Goal: Task Accomplishment & Management: Use online tool/utility

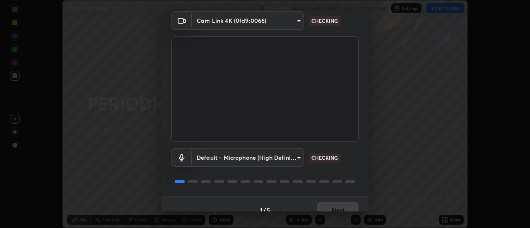
scroll to position [44, 0]
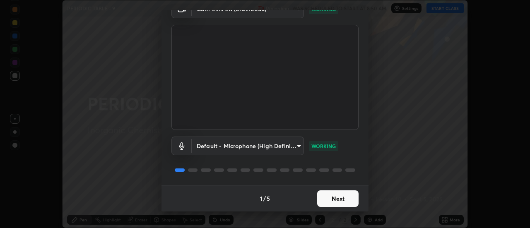
click at [344, 199] on button "Next" at bounding box center [337, 199] width 41 height 17
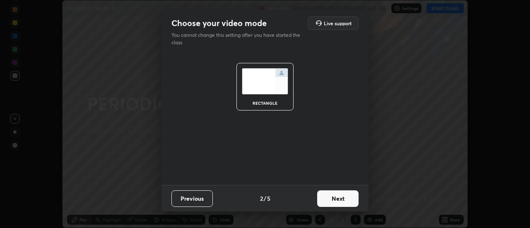
click at [344, 201] on button "Next" at bounding box center [337, 199] width 41 height 17
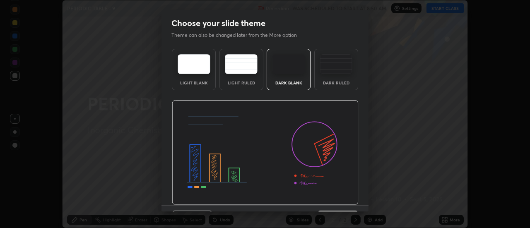
scroll to position [20, 0]
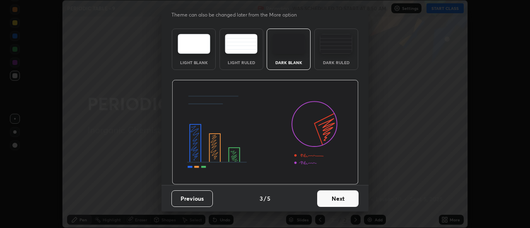
click at [347, 199] on button "Next" at bounding box center [337, 199] width 41 height 17
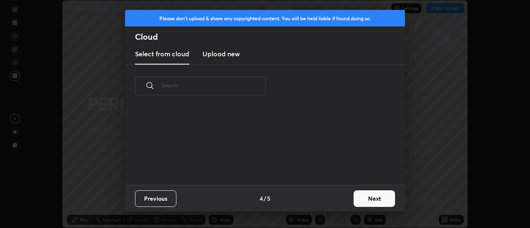
click at [365, 201] on button "Next" at bounding box center [374, 199] width 41 height 17
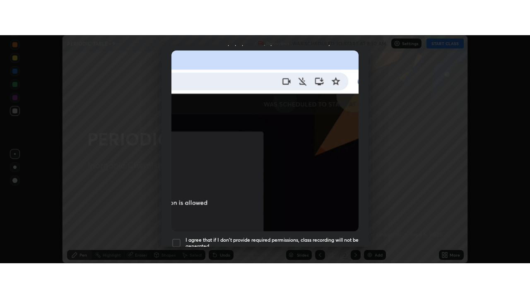
scroll to position [213, 0]
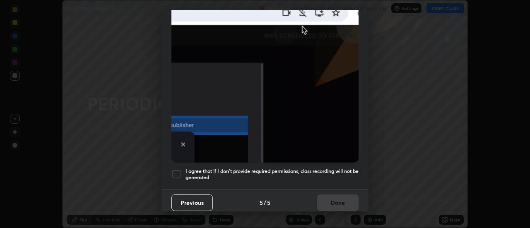
click at [174, 174] on div at bounding box center [177, 174] width 10 height 10
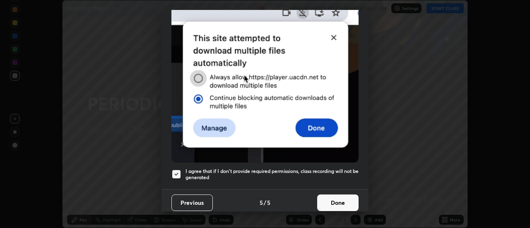
click at [333, 196] on button "Done" at bounding box center [337, 203] width 41 height 17
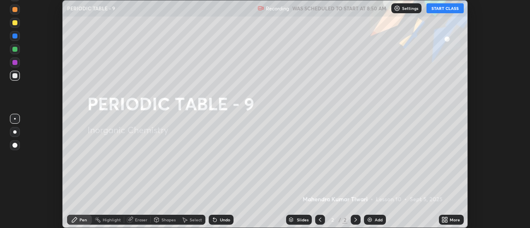
click at [453, 7] on button "START CLASS" at bounding box center [445, 8] width 37 height 10
click at [445, 219] on icon at bounding box center [445, 220] width 7 height 7
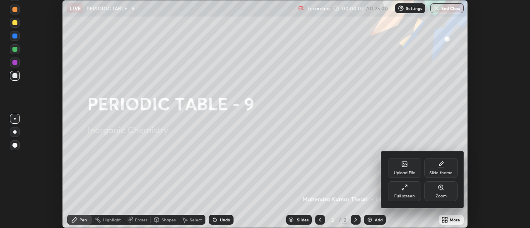
click at [414, 196] on div "Full screen" at bounding box center [404, 196] width 21 height 4
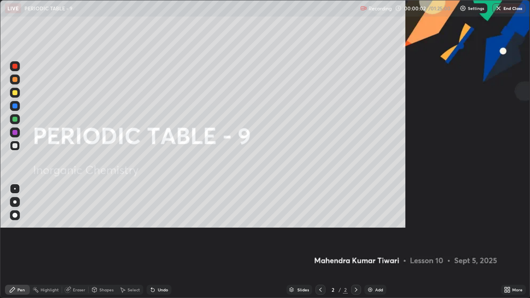
scroll to position [298, 530]
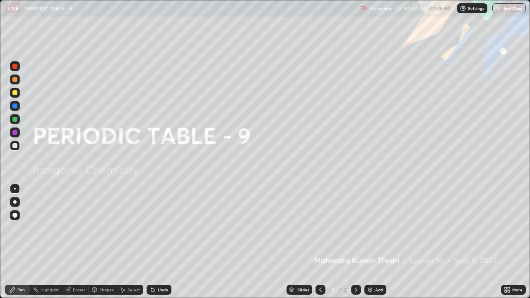
click at [377, 228] on div "Add" at bounding box center [379, 290] width 8 height 4
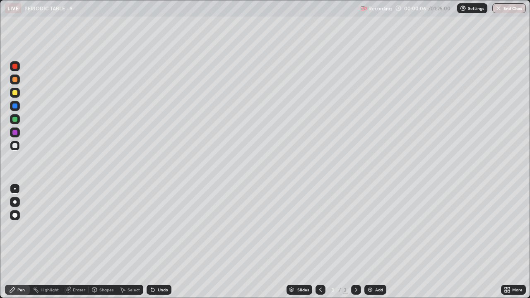
click at [17, 218] on div at bounding box center [15, 216] width 10 height 10
click at [15, 218] on div at bounding box center [14, 215] width 5 height 5
click at [15, 91] on div at bounding box center [14, 92] width 5 height 5
click at [106, 228] on div "Shapes" at bounding box center [106, 290] width 14 height 4
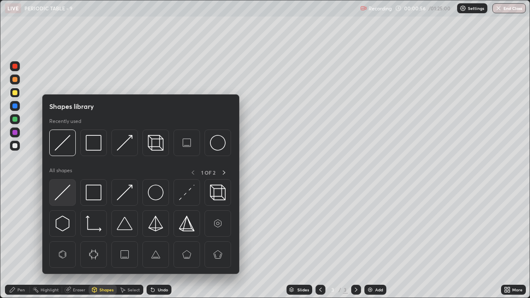
click at [66, 196] on img at bounding box center [63, 193] width 16 height 16
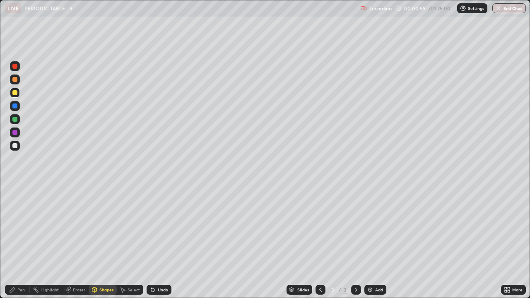
click at [16, 228] on icon at bounding box center [12, 290] width 7 height 7
click at [160, 228] on div "Undo" at bounding box center [163, 290] width 10 height 4
click at [110, 228] on div "Shapes" at bounding box center [106, 290] width 14 height 4
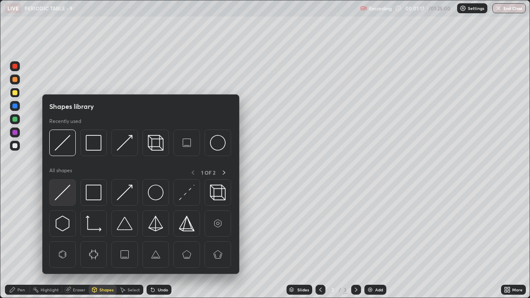
click at [73, 196] on div at bounding box center [62, 192] width 27 height 27
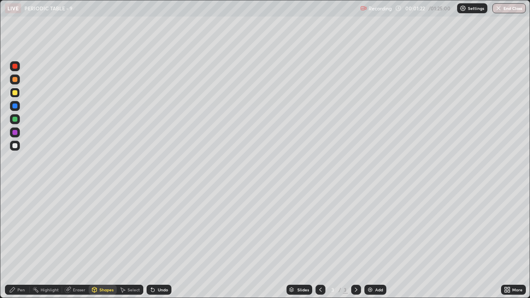
click at [15, 228] on icon at bounding box center [12, 290] width 7 height 7
click at [16, 143] on div at bounding box center [14, 145] width 5 height 5
click at [103, 228] on div "Shapes" at bounding box center [106, 290] width 14 height 4
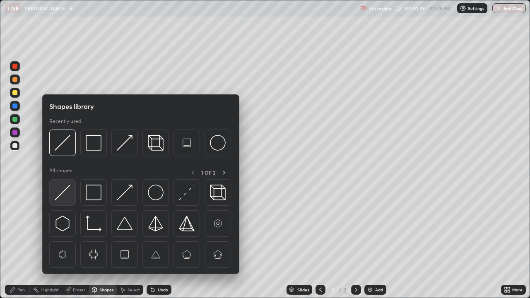
click at [63, 192] on img at bounding box center [63, 193] width 16 height 16
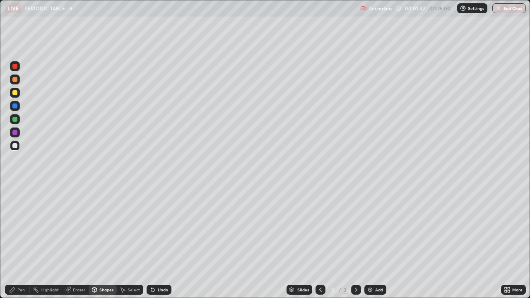
click at [20, 228] on div "Pen" at bounding box center [17, 290] width 25 height 10
click at [319, 228] on icon at bounding box center [320, 290] width 2 height 4
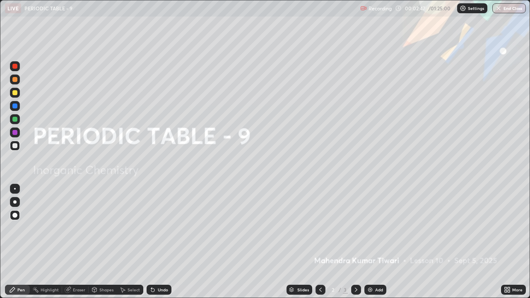
click at [377, 228] on div "Add" at bounding box center [379, 290] width 8 height 4
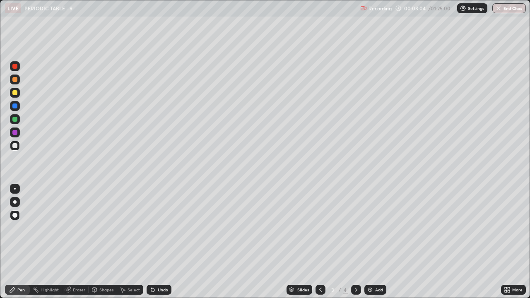
click at [12, 94] on div at bounding box center [14, 92] width 5 height 5
click at [355, 228] on icon at bounding box center [356, 290] width 2 height 4
click at [14, 144] on div at bounding box center [14, 145] width 5 height 5
click at [14, 203] on div at bounding box center [14, 202] width 3 height 3
click at [17, 121] on div at bounding box center [14, 119] width 5 height 5
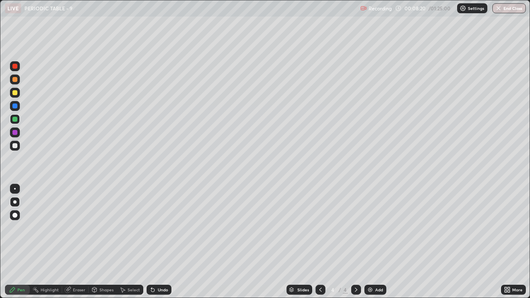
click at [14, 94] on div at bounding box center [14, 92] width 5 height 5
click at [13, 146] on div at bounding box center [14, 145] width 5 height 5
click at [15, 80] on div at bounding box center [14, 79] width 5 height 5
click at [16, 133] on div at bounding box center [14, 132] width 5 height 5
click at [98, 228] on div "Shapes" at bounding box center [103, 290] width 28 height 10
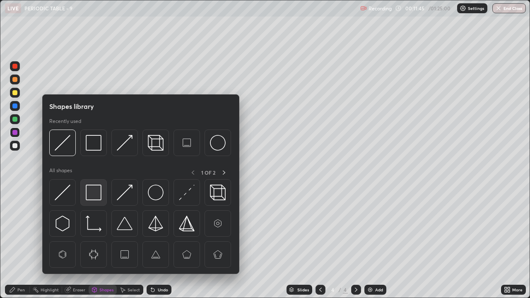
click at [87, 196] on img at bounding box center [94, 193] width 16 height 16
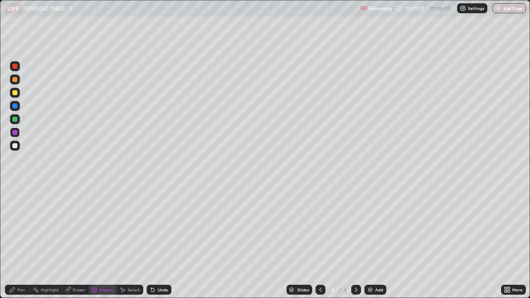
click at [151, 228] on icon at bounding box center [151, 288] width 1 height 1
click at [15, 145] on div at bounding box center [14, 145] width 5 height 5
click at [19, 116] on div at bounding box center [15, 119] width 10 height 10
click at [106, 228] on div "Shapes" at bounding box center [103, 290] width 28 height 10
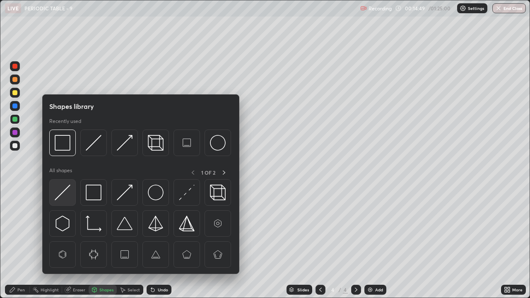
click at [69, 190] on img at bounding box center [63, 193] width 16 height 16
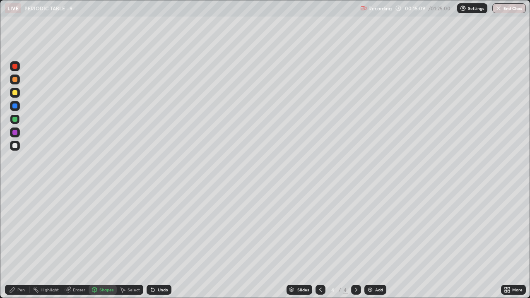
click at [15, 146] on div at bounding box center [14, 145] width 5 height 5
click at [94, 228] on icon at bounding box center [94, 289] width 5 height 1
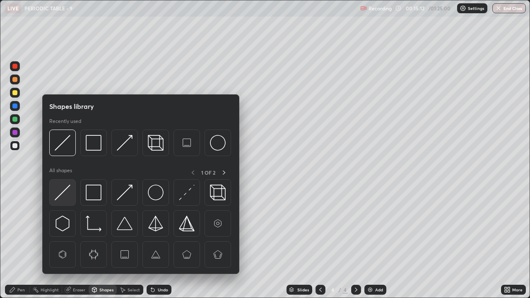
click at [61, 194] on img at bounding box center [63, 193] width 16 height 16
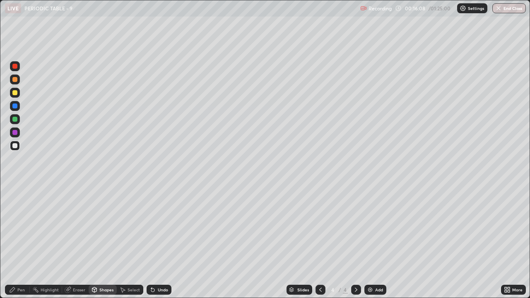
click at [18, 69] on div at bounding box center [15, 66] width 10 height 10
click at [18, 228] on div "Pen" at bounding box center [20, 290] width 7 height 4
click at [18, 146] on div at bounding box center [15, 146] width 10 height 10
click at [76, 228] on div "Eraser" at bounding box center [79, 290] width 12 height 4
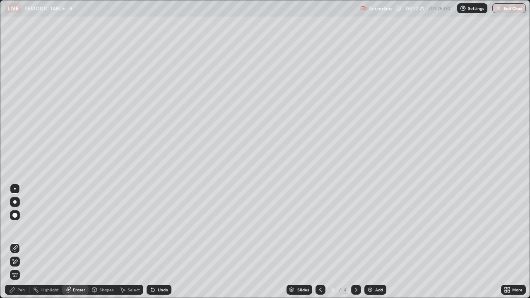
click at [21, 228] on div "Pen" at bounding box center [20, 290] width 7 height 4
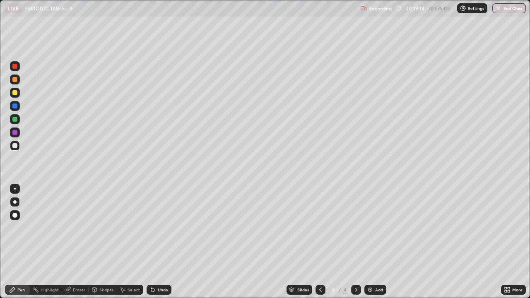
click at [377, 228] on div "Add" at bounding box center [379, 290] width 8 height 4
click at [16, 94] on div at bounding box center [14, 92] width 5 height 5
click at [14, 215] on div at bounding box center [14, 215] width 5 height 5
click at [103, 228] on div "Shapes" at bounding box center [106, 290] width 14 height 4
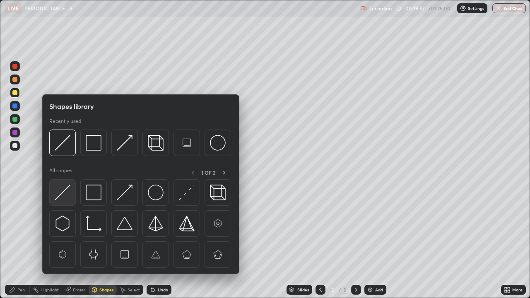
click at [68, 195] on img at bounding box center [63, 193] width 16 height 16
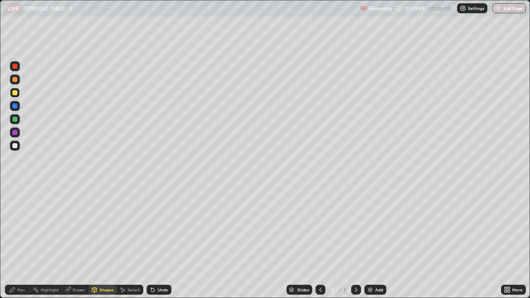
click at [15, 145] on div at bounding box center [14, 145] width 5 height 5
click at [102, 228] on div "Shapes" at bounding box center [106, 290] width 14 height 4
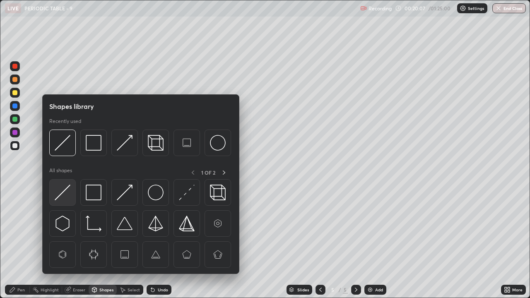
click at [62, 188] on img at bounding box center [63, 193] width 16 height 16
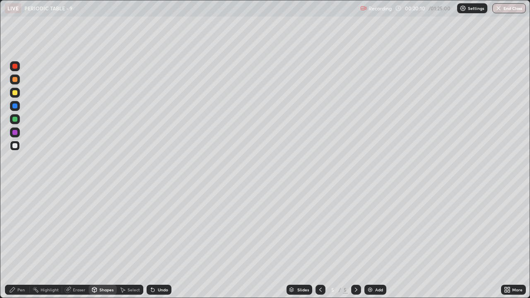
click at [19, 228] on div "Pen" at bounding box center [20, 290] width 7 height 4
click at [18, 90] on div at bounding box center [15, 93] width 10 height 10
click at [80, 228] on div "Eraser" at bounding box center [79, 290] width 12 height 4
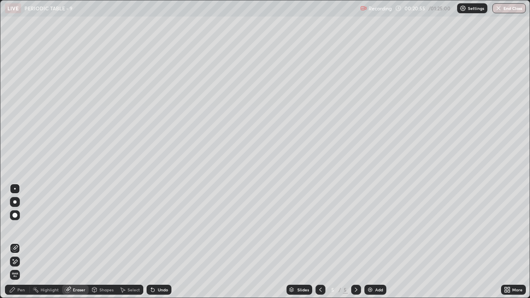
click at [17, 228] on div "Pen" at bounding box center [17, 290] width 25 height 10
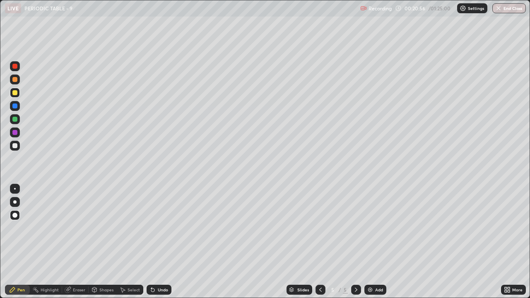
click at [12, 148] on div at bounding box center [15, 146] width 10 height 10
click at [15, 202] on div at bounding box center [14, 202] width 3 height 3
click at [320, 228] on div at bounding box center [321, 290] width 10 height 10
click at [356, 228] on icon at bounding box center [356, 290] width 7 height 7
click at [15, 128] on div at bounding box center [15, 133] width 10 height 10
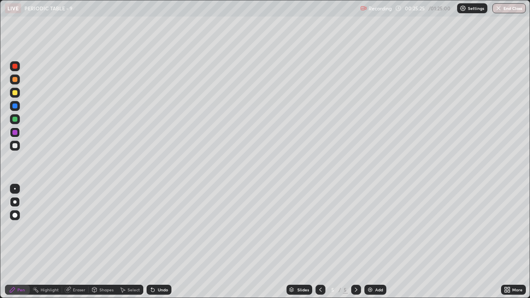
click at [10, 147] on div at bounding box center [15, 146] width 10 height 10
click at [324, 228] on div at bounding box center [321, 290] width 10 height 10
click at [356, 228] on icon at bounding box center [356, 290] width 7 height 7
click at [15, 120] on div at bounding box center [14, 119] width 5 height 5
click at [98, 228] on div "Shapes" at bounding box center [103, 290] width 28 height 10
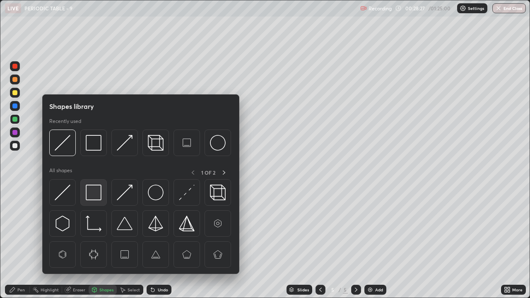
click at [92, 192] on img at bounding box center [94, 193] width 16 height 16
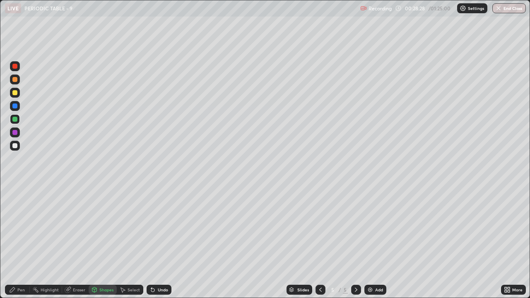
click at [17, 78] on div at bounding box center [14, 79] width 5 height 5
click at [97, 228] on icon at bounding box center [94, 290] width 7 height 7
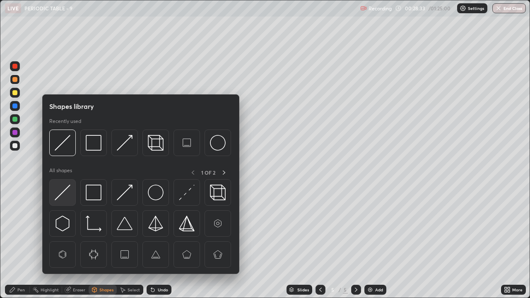
click at [62, 186] on img at bounding box center [63, 193] width 16 height 16
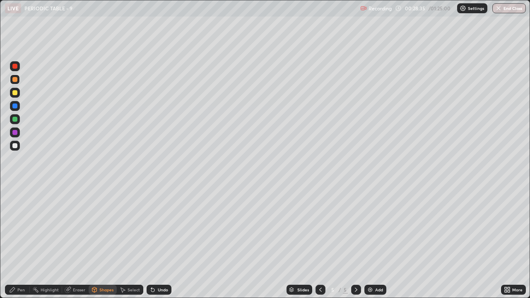
click at [21, 107] on div at bounding box center [14, 105] width 13 height 13
click at [19, 117] on div at bounding box center [15, 119] width 10 height 10
click at [155, 228] on div "Undo" at bounding box center [159, 290] width 25 height 10
click at [13, 228] on div "Pen" at bounding box center [17, 290] width 25 height 10
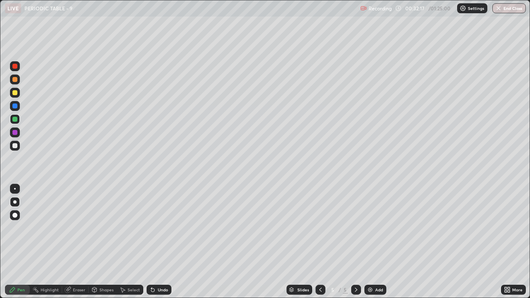
click at [373, 228] on div "Add" at bounding box center [376, 290] width 22 height 10
click at [16, 92] on div at bounding box center [14, 92] width 5 height 5
click at [320, 228] on div at bounding box center [321, 290] width 10 height 10
click at [356, 228] on icon at bounding box center [356, 290] width 7 height 7
click at [12, 212] on div at bounding box center [15, 216] width 10 height 10
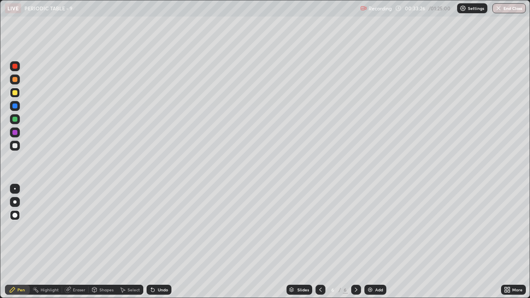
click at [15, 146] on div at bounding box center [14, 145] width 5 height 5
click at [108, 228] on div "Shapes" at bounding box center [106, 290] width 14 height 4
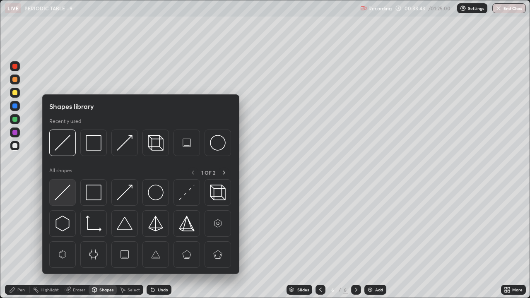
click at [71, 195] on div at bounding box center [62, 192] width 27 height 27
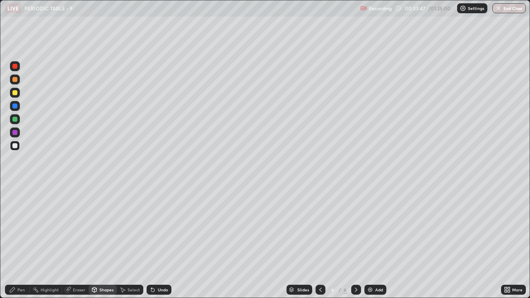
click at [18, 228] on div "Pen" at bounding box center [20, 290] width 7 height 4
click at [103, 228] on div "Shapes" at bounding box center [106, 290] width 14 height 4
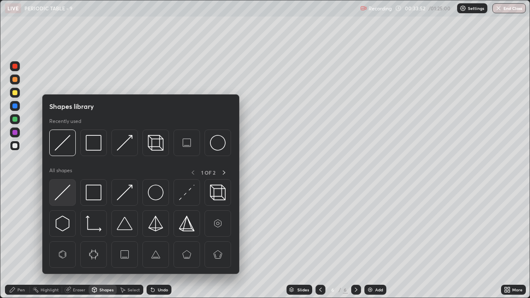
click at [67, 195] on img at bounding box center [63, 193] width 16 height 16
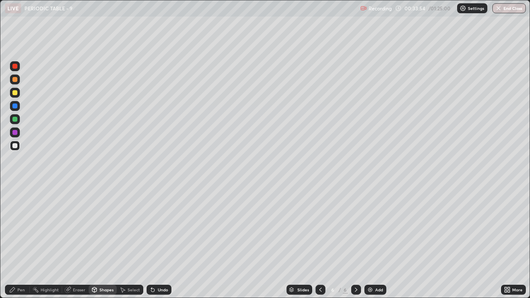
click at [16, 228] on div "Pen" at bounding box center [17, 290] width 25 height 10
click at [15, 92] on div at bounding box center [14, 92] width 5 height 5
click at [14, 147] on div at bounding box center [14, 145] width 5 height 5
click at [15, 202] on div at bounding box center [14, 202] width 3 height 3
click at [51, 228] on div "Highlight" at bounding box center [50, 290] width 18 height 4
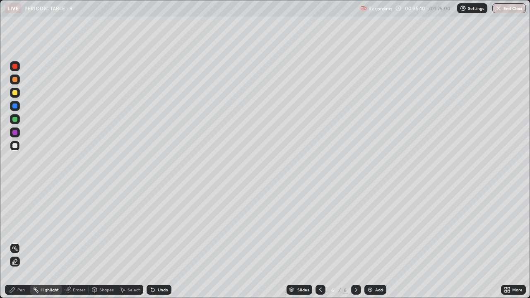
click at [17, 228] on div "Pen" at bounding box center [17, 290] width 25 height 10
click at [75, 228] on div "Eraser" at bounding box center [79, 290] width 12 height 4
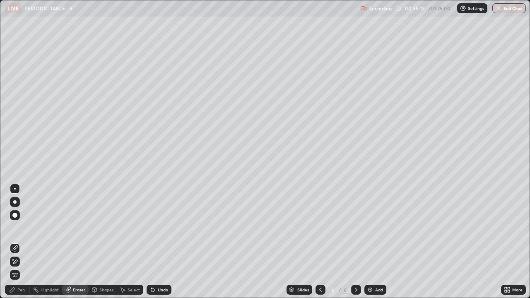
click at [17, 228] on div "Pen" at bounding box center [20, 290] width 7 height 4
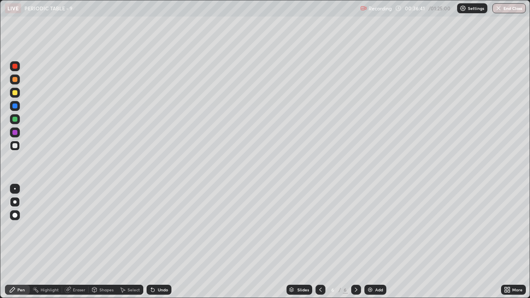
click at [75, 228] on div "Eraser" at bounding box center [79, 290] width 12 height 4
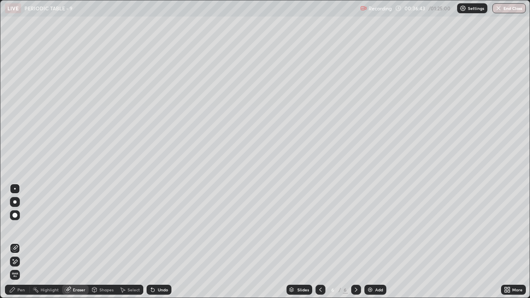
click at [16, 228] on div "Pen" at bounding box center [17, 290] width 25 height 10
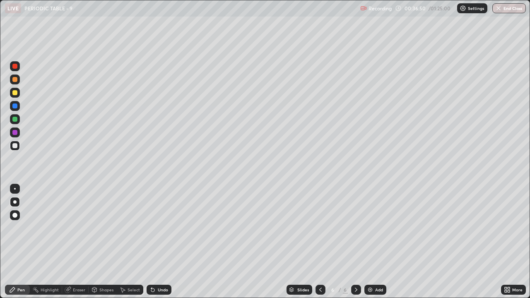
click at [14, 119] on div at bounding box center [14, 119] width 5 height 5
click at [14, 80] on div at bounding box center [14, 79] width 5 height 5
click at [167, 228] on div "Undo" at bounding box center [159, 290] width 25 height 10
click at [375, 228] on div "Add" at bounding box center [379, 290] width 8 height 4
click at [14, 92] on div at bounding box center [14, 92] width 5 height 5
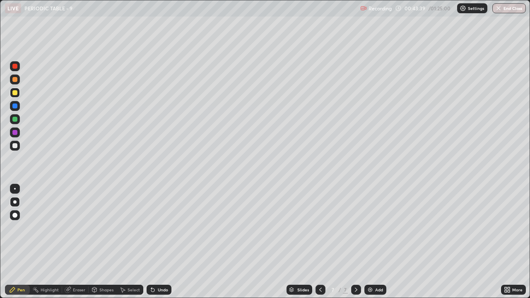
click at [15, 216] on div at bounding box center [14, 215] width 5 height 5
click at [152, 228] on icon at bounding box center [152, 290] width 3 height 3
click at [153, 228] on icon at bounding box center [152, 290] width 3 height 3
click at [154, 228] on icon at bounding box center [153, 290] width 7 height 7
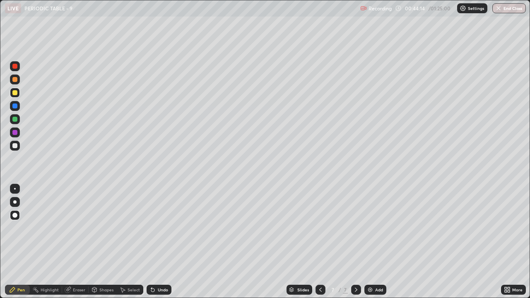
click at [10, 147] on div at bounding box center [15, 146] width 10 height 10
click at [99, 228] on div "Shapes" at bounding box center [103, 290] width 28 height 10
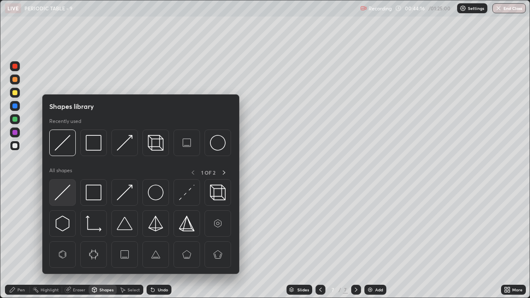
click at [62, 193] on img at bounding box center [63, 193] width 16 height 16
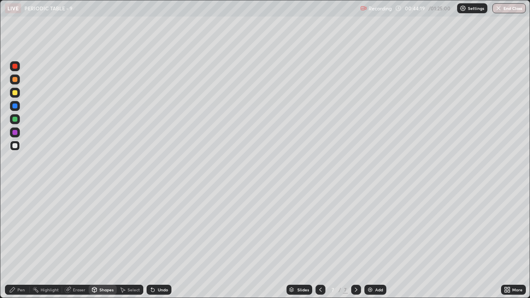
click at [18, 228] on div "Pen" at bounding box center [17, 290] width 25 height 10
click at [15, 144] on div at bounding box center [14, 145] width 5 height 5
click at [15, 93] on div at bounding box center [14, 92] width 5 height 5
click at [15, 203] on div at bounding box center [14, 202] width 3 height 3
click at [14, 149] on div at bounding box center [15, 146] width 10 height 10
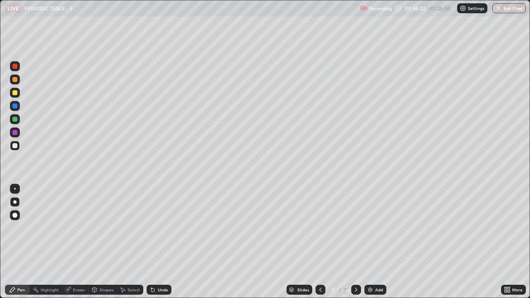
click at [12, 80] on div at bounding box center [14, 79] width 5 height 5
click at [15, 116] on div at bounding box center [15, 119] width 10 height 10
click at [14, 94] on div at bounding box center [14, 92] width 5 height 5
click at [14, 132] on div at bounding box center [14, 132] width 5 height 5
click at [14, 144] on div at bounding box center [14, 145] width 5 height 5
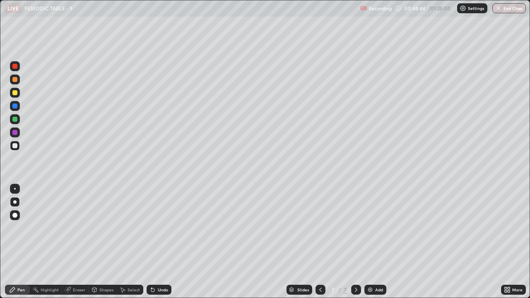
click at [14, 79] on div at bounding box center [14, 79] width 5 height 5
click at [15, 65] on div at bounding box center [14, 66] width 5 height 5
click at [104, 228] on div "Shapes" at bounding box center [106, 290] width 14 height 4
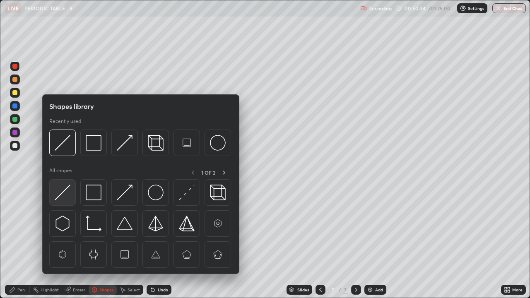
click at [65, 194] on img at bounding box center [63, 193] width 16 height 16
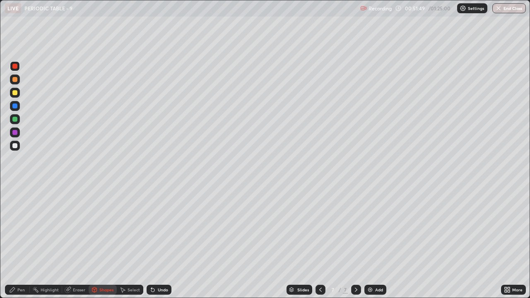
click at [12, 228] on icon at bounding box center [12, 290] width 5 height 5
click at [18, 148] on div at bounding box center [15, 146] width 10 height 10
click at [324, 228] on div at bounding box center [321, 290] width 10 height 10
click at [322, 228] on div at bounding box center [321, 290] width 10 height 10
click at [356, 228] on icon at bounding box center [356, 290] width 7 height 7
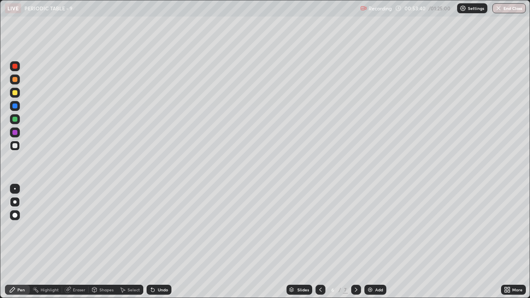
click at [354, 228] on icon at bounding box center [356, 290] width 7 height 7
click at [320, 228] on icon at bounding box center [320, 290] width 7 height 7
click at [321, 228] on icon at bounding box center [320, 290] width 7 height 7
click at [356, 228] on icon at bounding box center [356, 290] width 7 height 7
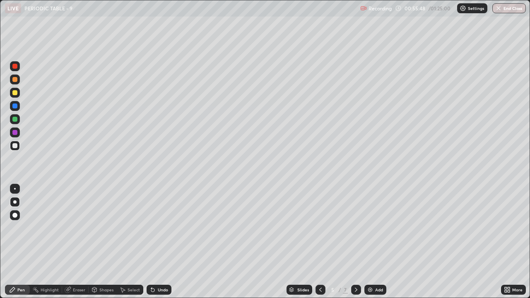
click at [358, 228] on icon at bounding box center [356, 290] width 7 height 7
click at [356, 228] on icon at bounding box center [356, 290] width 7 height 7
click at [359, 228] on div at bounding box center [356, 290] width 10 height 10
click at [360, 228] on div at bounding box center [356, 290] width 10 height 10
click at [375, 228] on div "Add" at bounding box center [376, 290] width 22 height 10
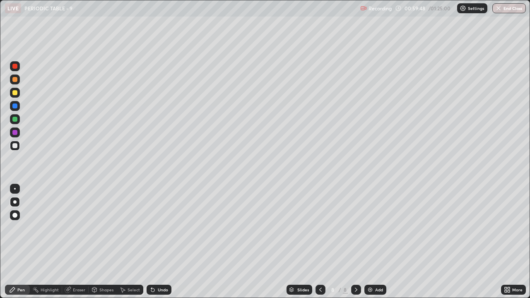
click at [17, 220] on div at bounding box center [15, 216] width 10 height 10
click at [14, 93] on div at bounding box center [14, 92] width 5 height 5
click at [16, 143] on div at bounding box center [14, 145] width 5 height 5
click at [102, 228] on div "Shapes" at bounding box center [106, 290] width 14 height 4
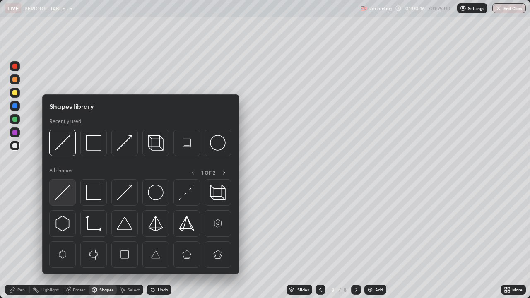
click at [66, 195] on img at bounding box center [63, 193] width 16 height 16
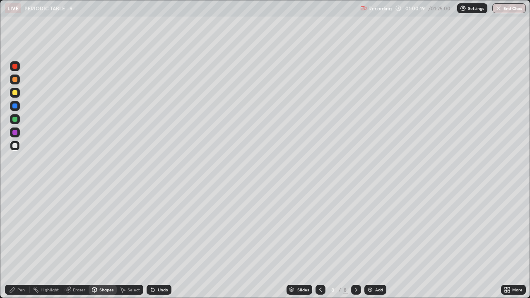
click at [23, 228] on div "Pen" at bounding box center [20, 290] width 7 height 4
click at [17, 130] on div at bounding box center [15, 133] width 10 height 10
click at [10, 147] on div at bounding box center [15, 146] width 10 height 10
click at [11, 147] on div at bounding box center [15, 146] width 10 height 10
click at [11, 203] on div at bounding box center [15, 202] width 10 height 10
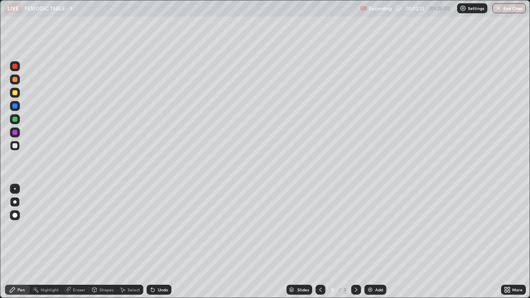
click at [14, 120] on div at bounding box center [14, 119] width 5 height 5
click at [160, 228] on div "Undo" at bounding box center [159, 290] width 25 height 10
click at [158, 228] on div "Undo" at bounding box center [163, 290] width 10 height 4
click at [159, 228] on div "Undo" at bounding box center [163, 290] width 10 height 4
click at [14, 77] on div at bounding box center [14, 79] width 5 height 5
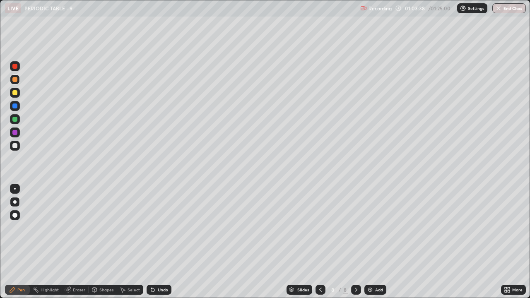
click at [16, 117] on div at bounding box center [14, 119] width 5 height 5
click at [19, 95] on div at bounding box center [15, 93] width 10 height 10
click at [15, 145] on div at bounding box center [14, 145] width 5 height 5
click at [15, 132] on div at bounding box center [14, 132] width 5 height 5
click at [17, 130] on div at bounding box center [15, 133] width 10 height 10
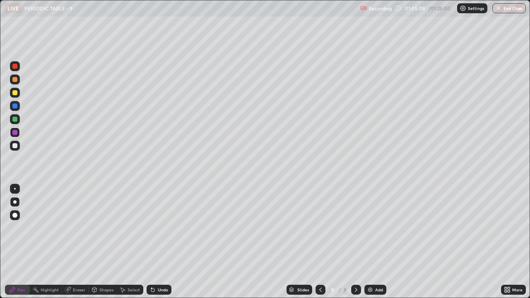
click at [16, 81] on div at bounding box center [14, 79] width 5 height 5
click at [321, 228] on icon at bounding box center [320, 290] width 2 height 4
click at [515, 10] on button "End Class" at bounding box center [510, 8] width 34 height 10
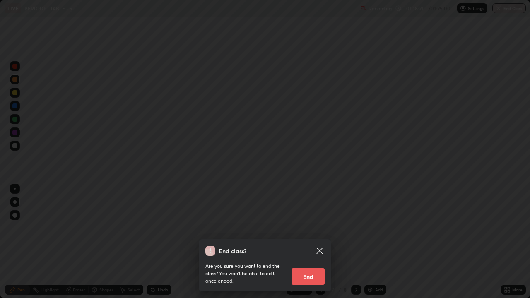
click at [316, 228] on button "End" at bounding box center [308, 277] width 33 height 17
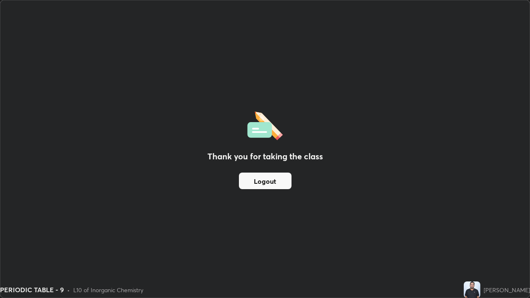
click at [278, 182] on button "Logout" at bounding box center [265, 181] width 53 height 17
